Goal: Task Accomplishment & Management: Use online tool/utility

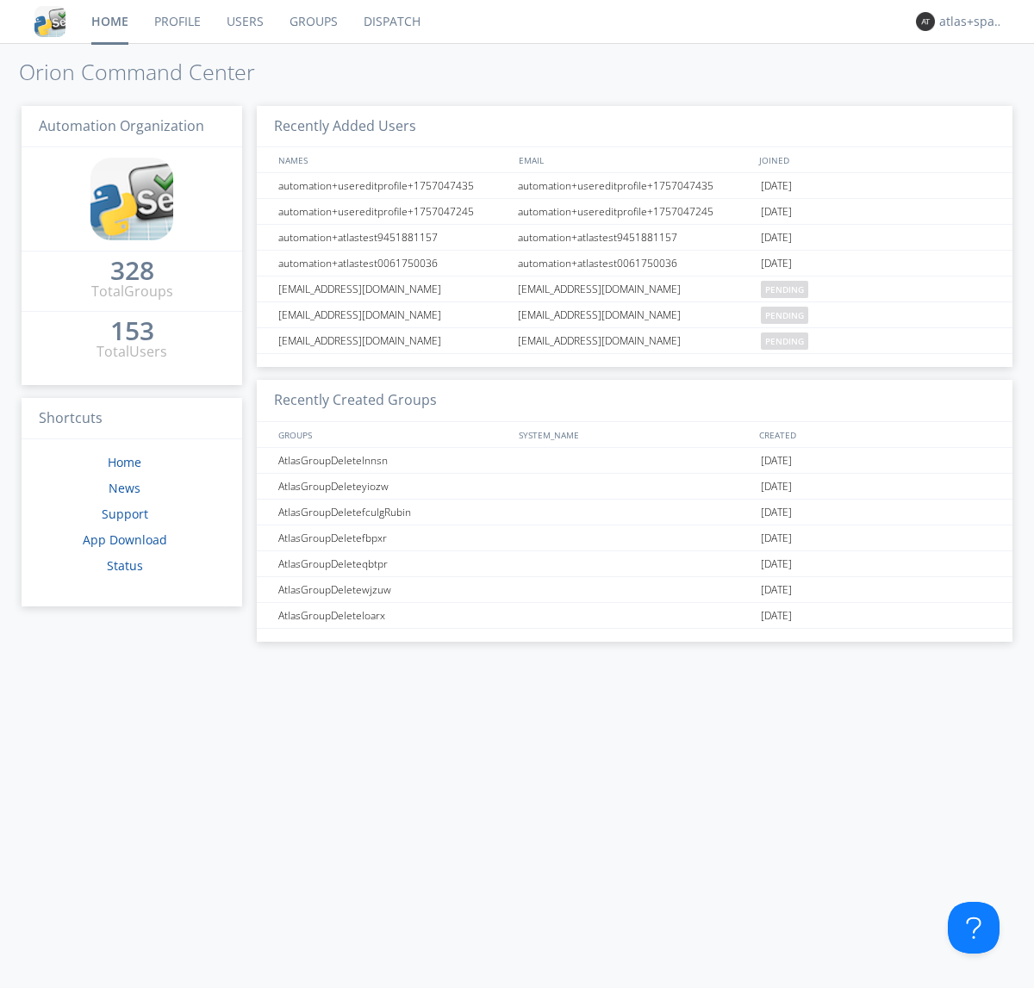
click at [390, 22] on link "Dispatch" at bounding box center [392, 21] width 83 height 43
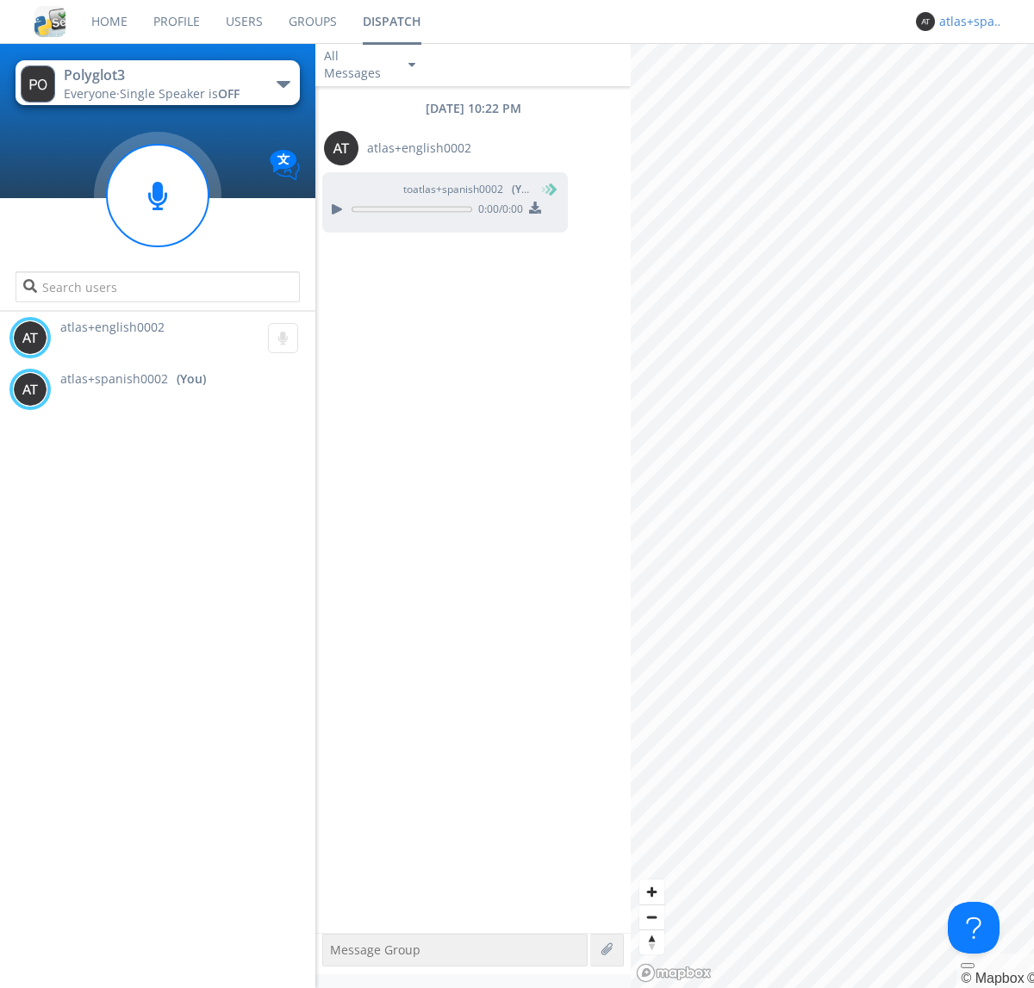
click at [967, 22] on div "atlas+spanish0002" at bounding box center [971, 21] width 65 height 17
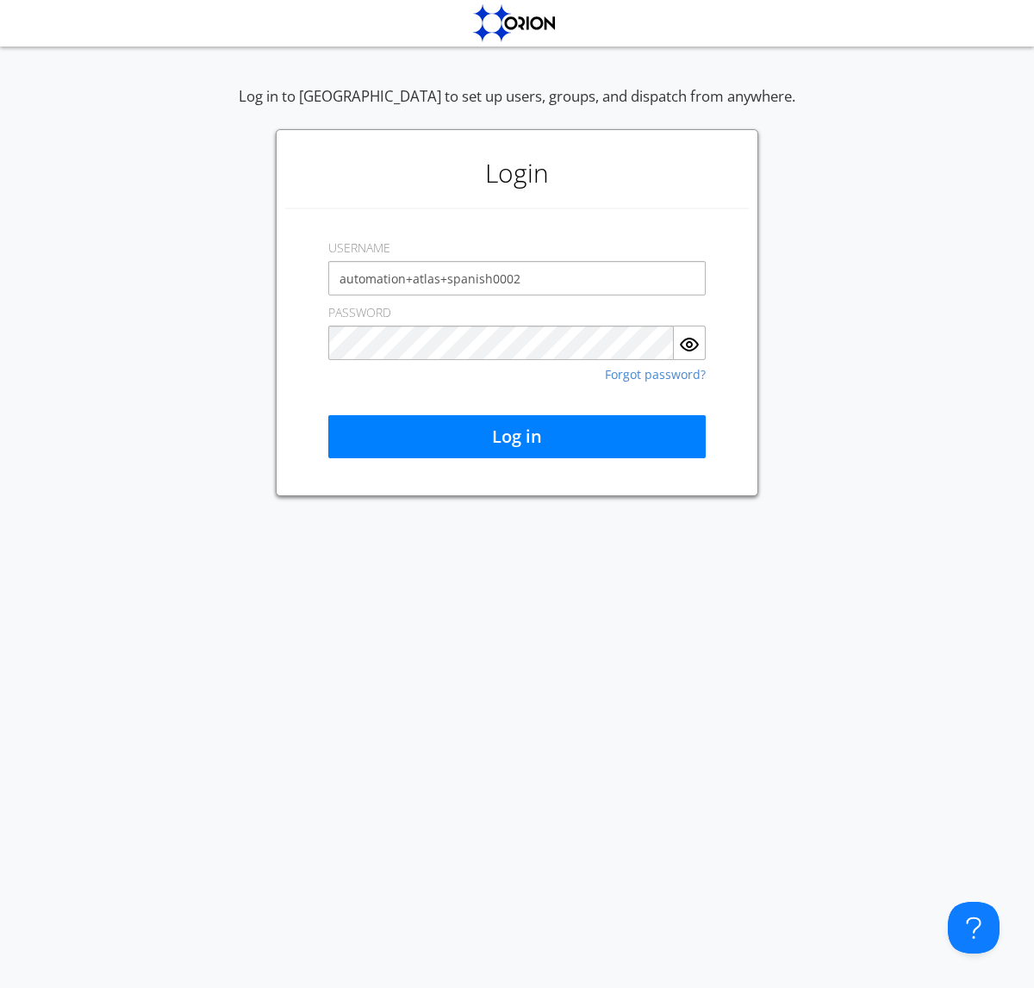
type input "automation+atlas+spanish0002"
click at [517, 437] on button "Log in" at bounding box center [516, 436] width 377 height 43
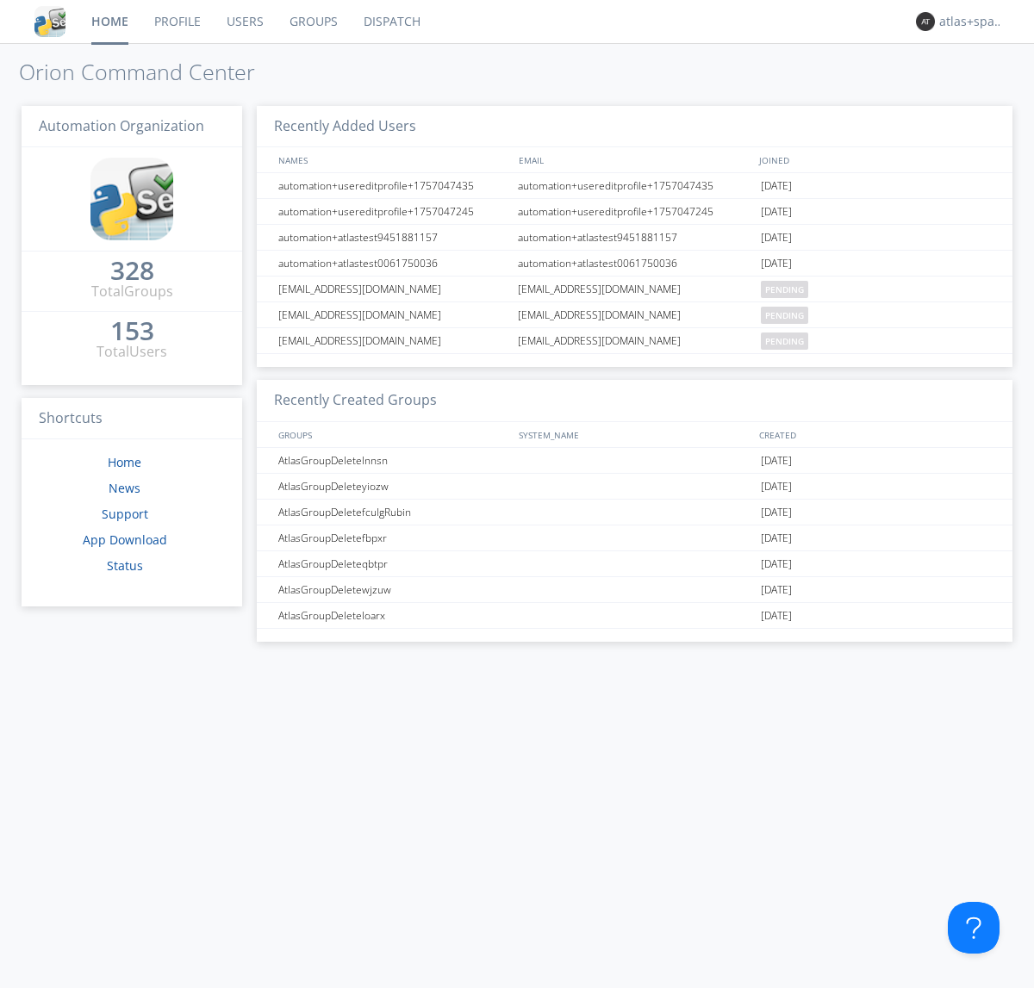
click at [390, 22] on link "Dispatch" at bounding box center [392, 21] width 83 height 43
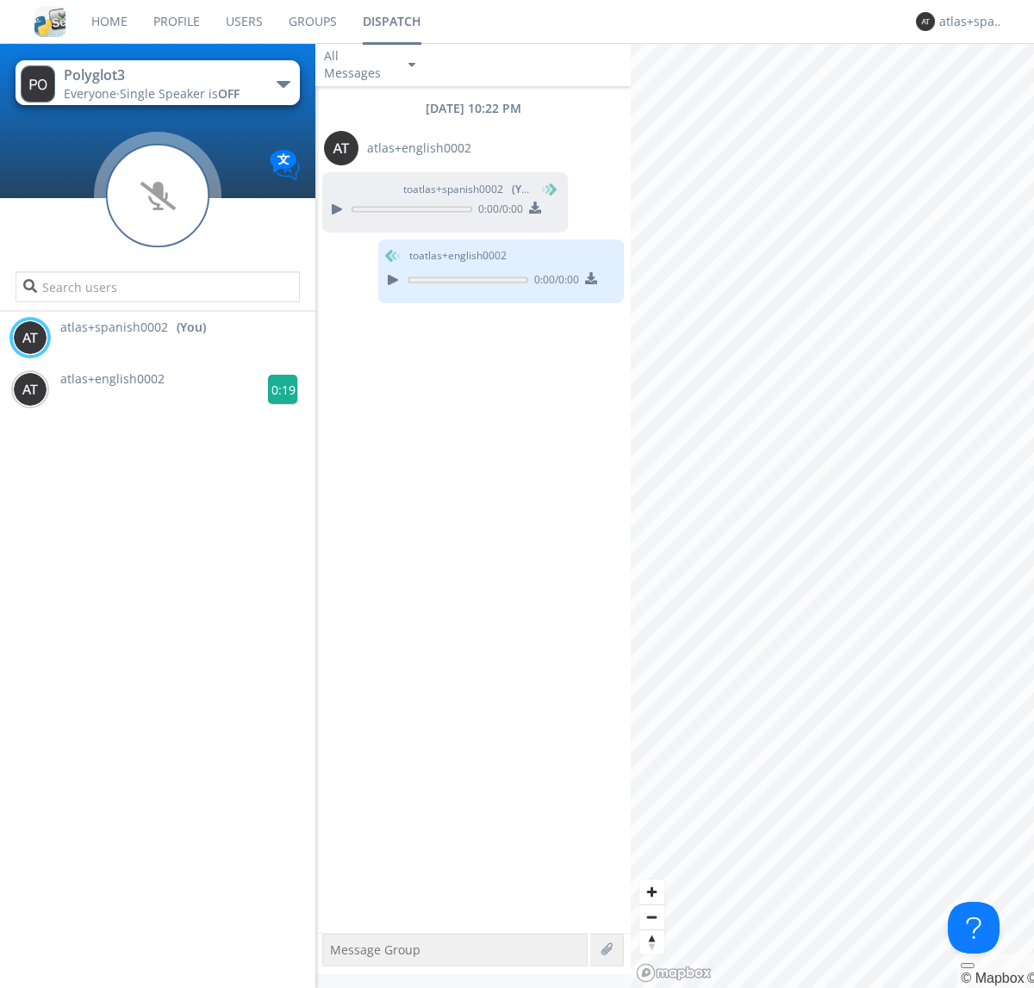
click at [276, 389] on g at bounding box center [283, 390] width 30 height 30
